Goal: Task Accomplishment & Management: Use online tool/utility

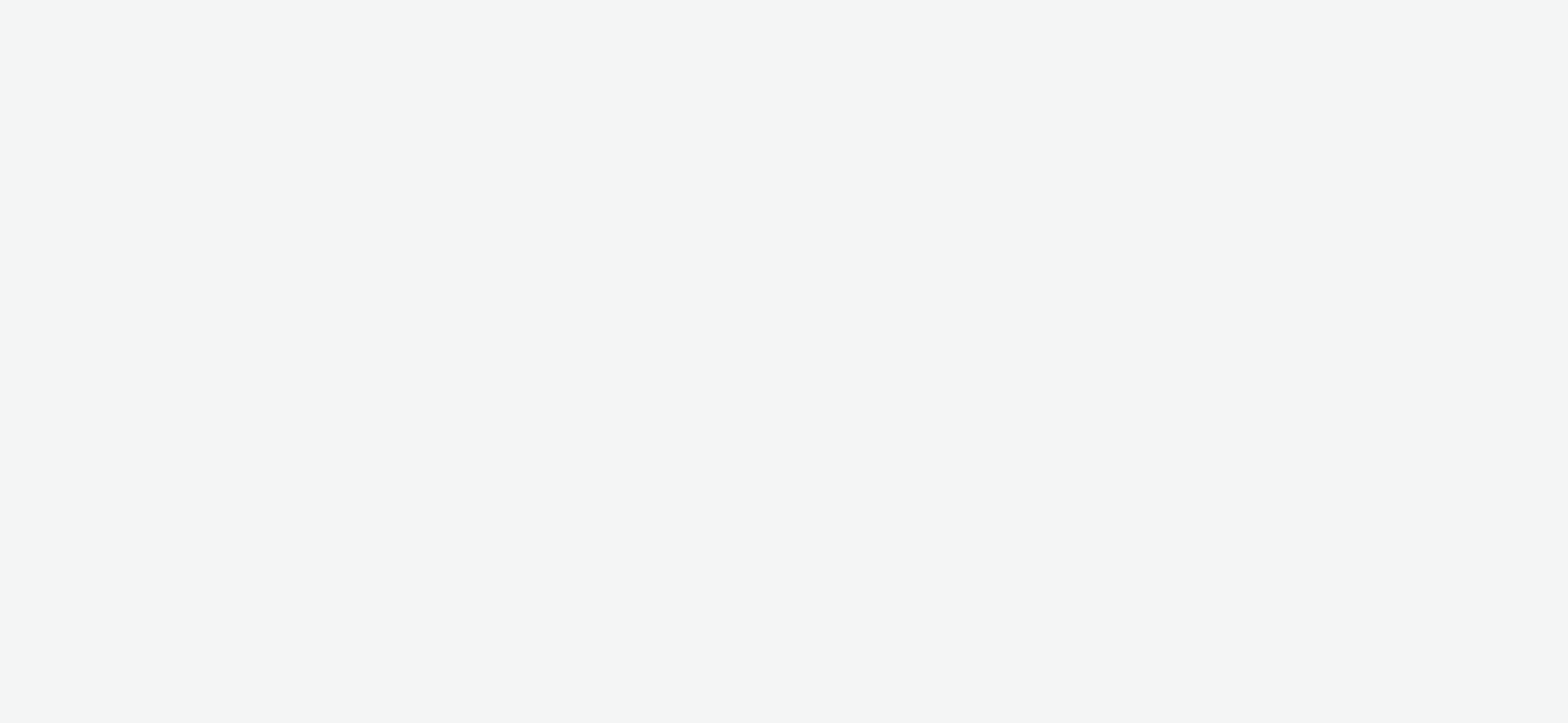
select select "61b7807f-b831-4f91-9fb6-82aca7d26b8f"
select select "37adcfa5-d6cf-4cd0-a6ff-1492d67fdcd5"
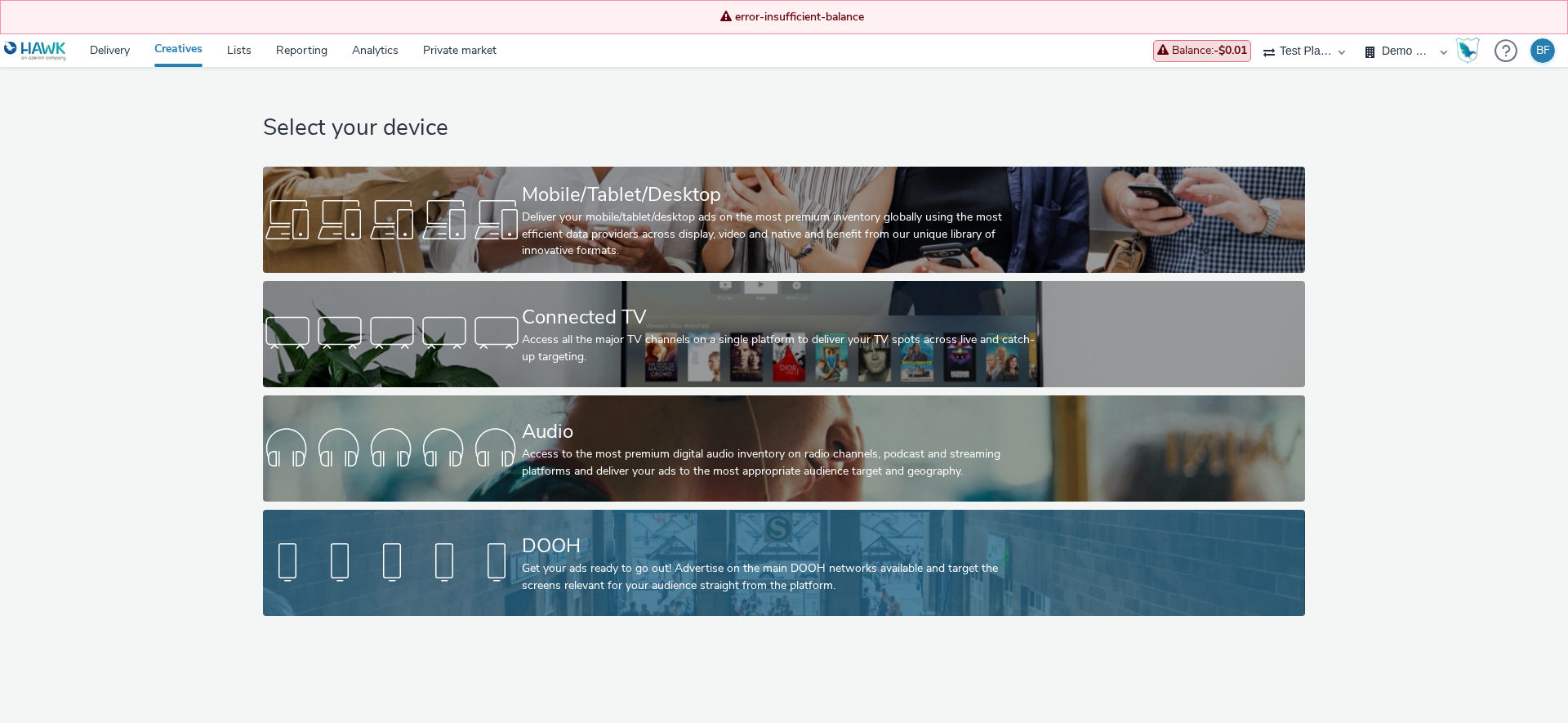
click at [465, 562] on div at bounding box center [392, 562] width 259 height 52
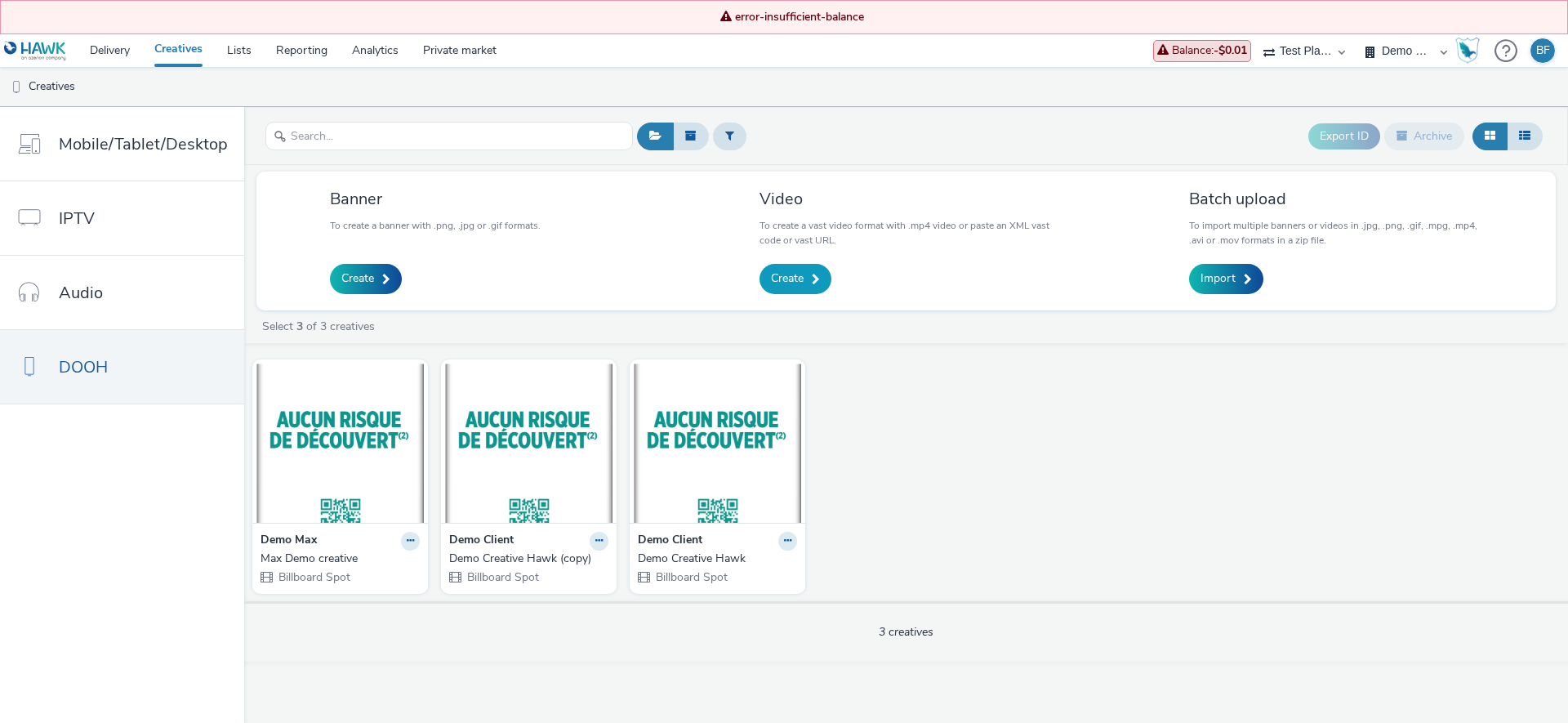
click at [781, 287] on span "Create" at bounding box center [787, 278] width 33 height 16
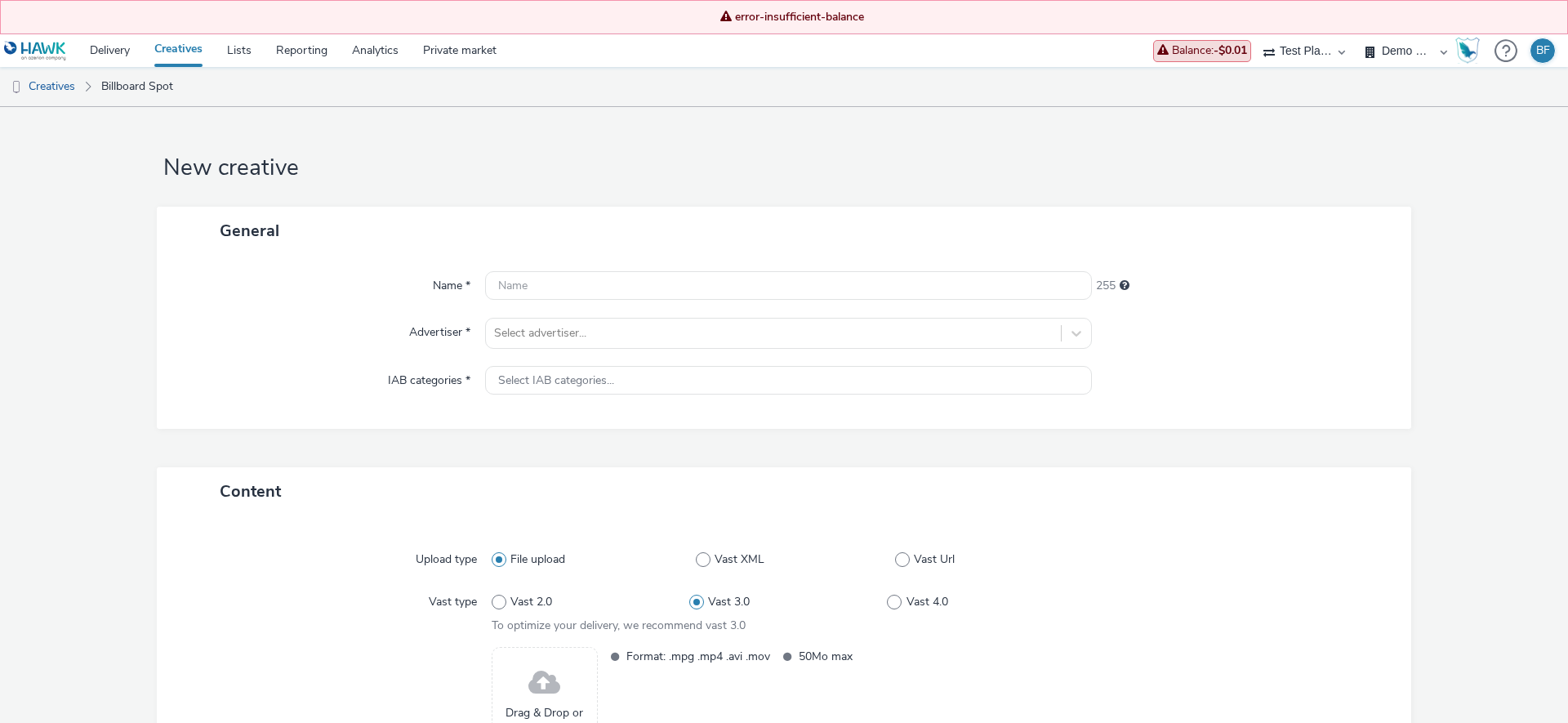
click at [196, 56] on link "Creatives" at bounding box center [178, 51] width 72 height 33
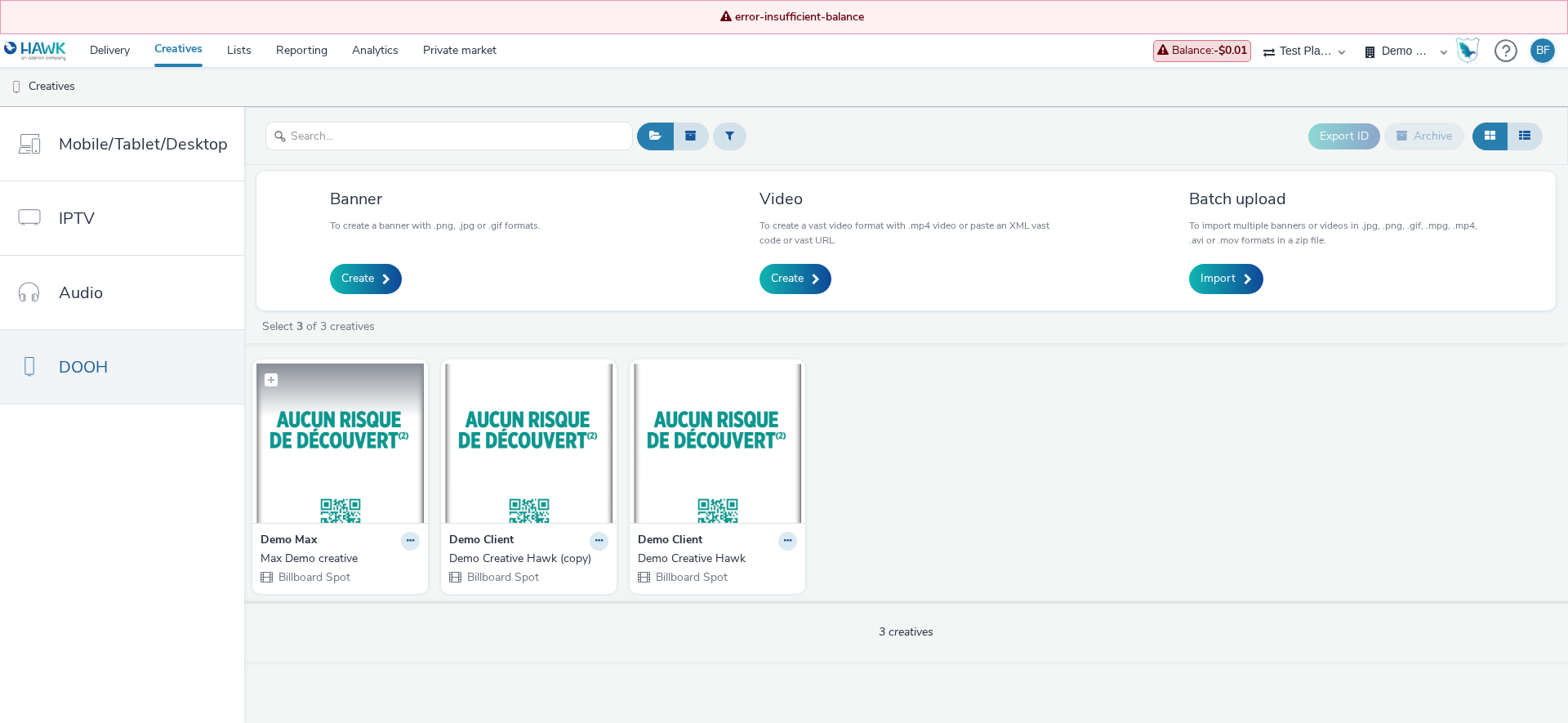
click at [400, 450] on img at bounding box center [340, 442] width 167 height 159
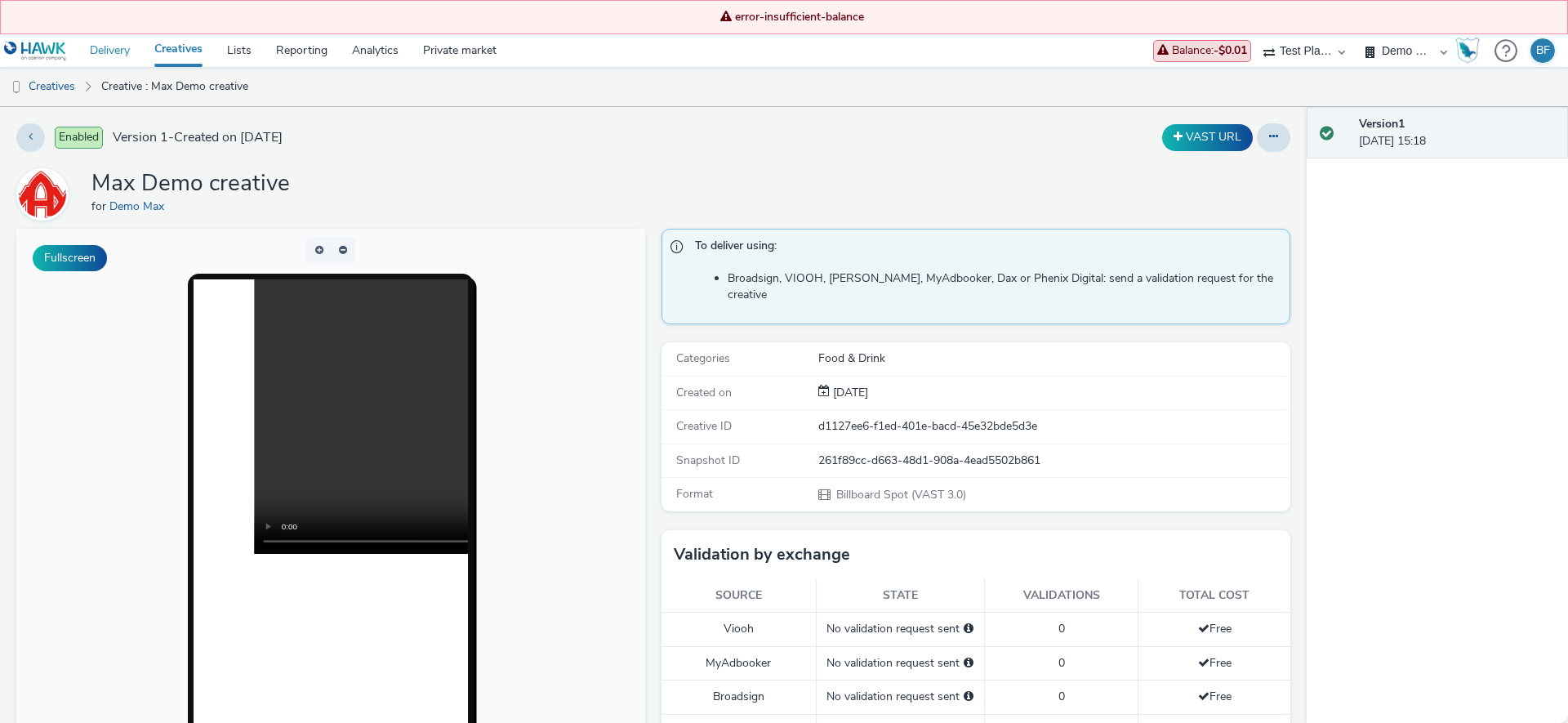
click at [109, 47] on link "Delivery" at bounding box center [110, 51] width 64 height 33
